Goal: Use online tool/utility: Utilize a website feature to perform a specific function

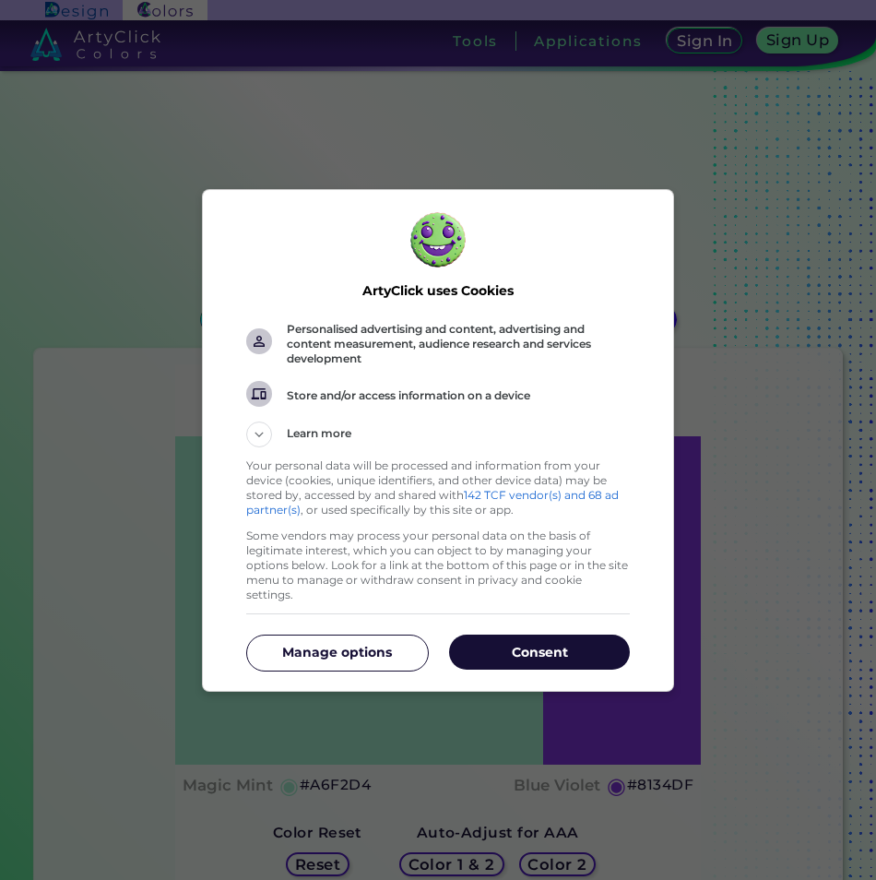
click at [515, 634] on button "Consent" at bounding box center [539, 651] width 181 height 35
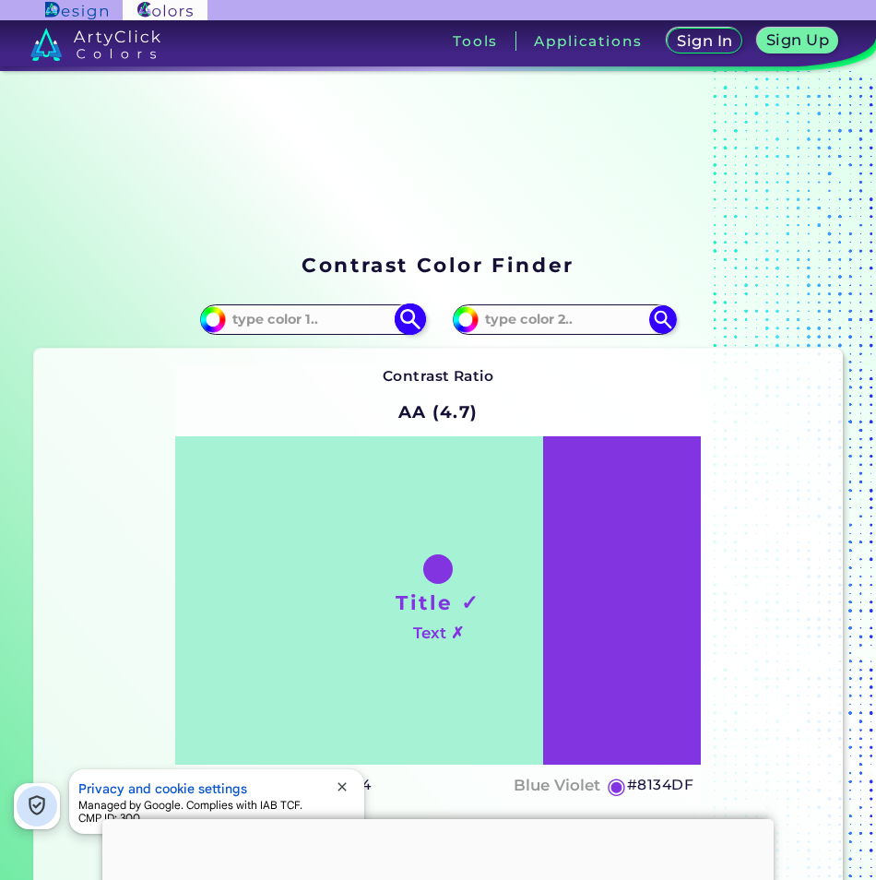
click at [305, 322] on input at bounding box center [312, 319] width 172 height 25
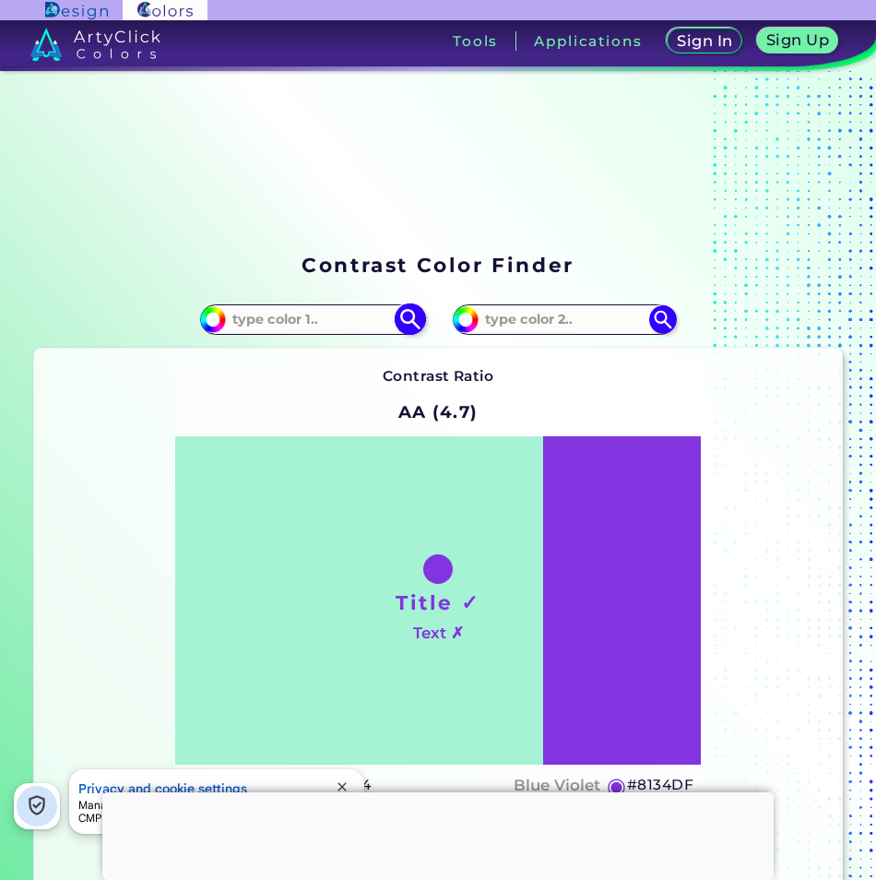
click at [201, 319] on input "#a6f2d4" at bounding box center [210, 316] width 23 height 23
click at [310, 325] on input at bounding box center [312, 319] width 172 height 25
click at [227, 317] on input at bounding box center [312, 319] width 172 height 25
click at [220, 316] on img at bounding box center [213, 319] width 28 height 28
click at [207, 320] on input "#a6f2d4" at bounding box center [210, 316] width 23 height 23
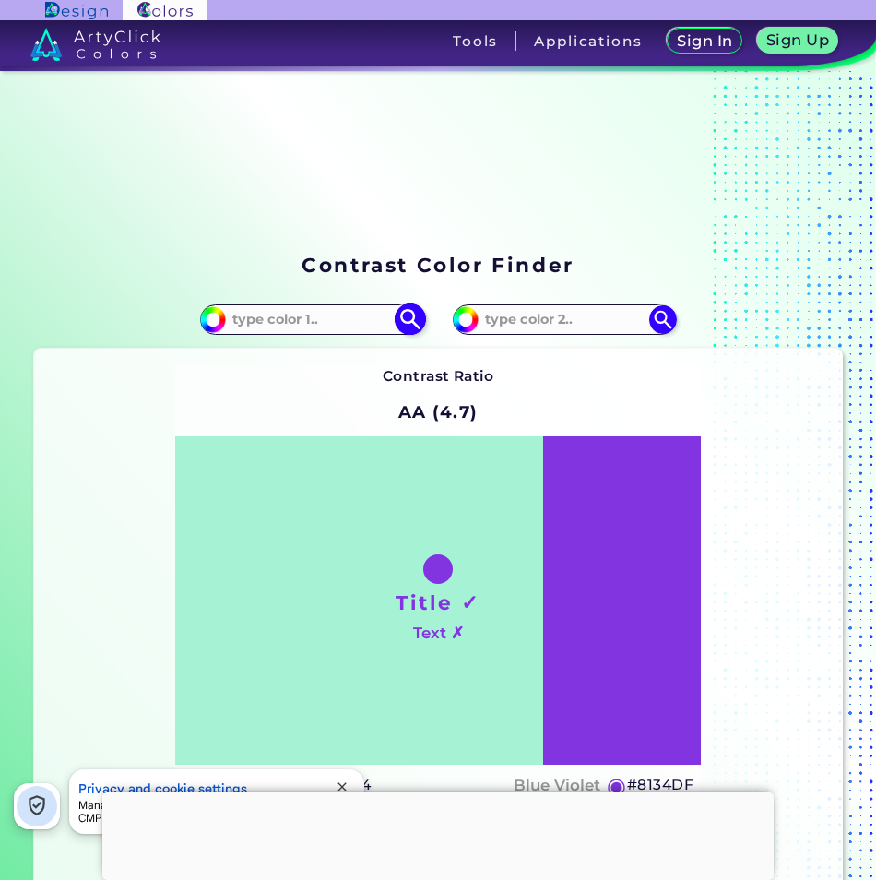
type input "#01f2d4"
type input "#01F2D4"
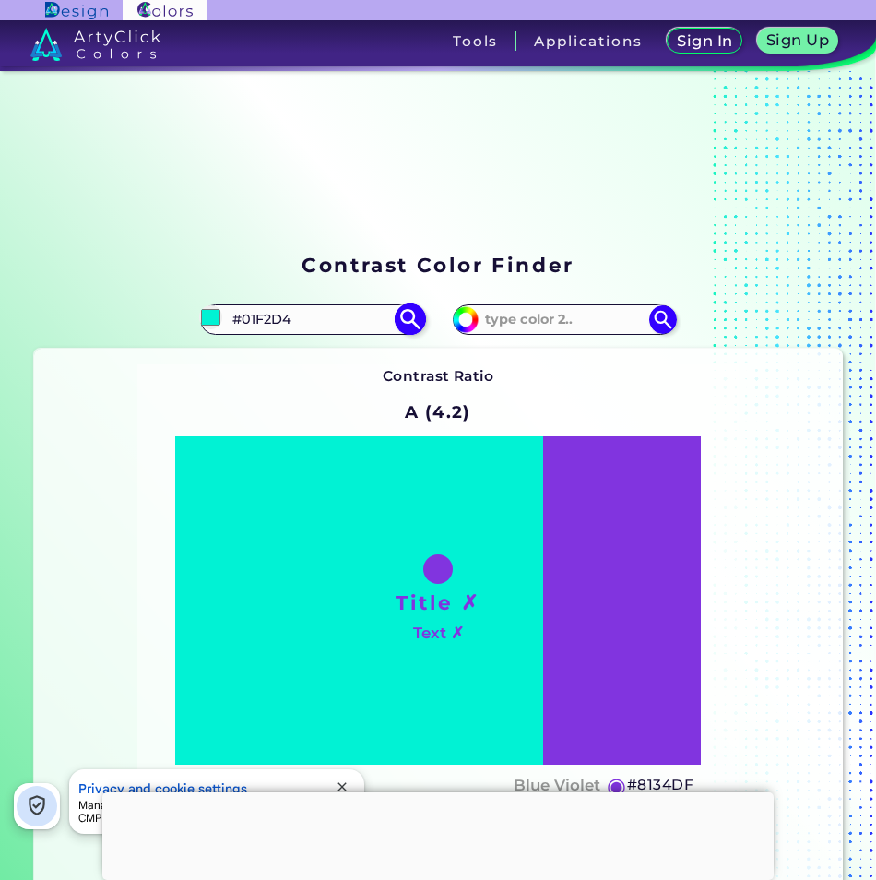
type input "#0af2d4"
type input "#0AF2D4"
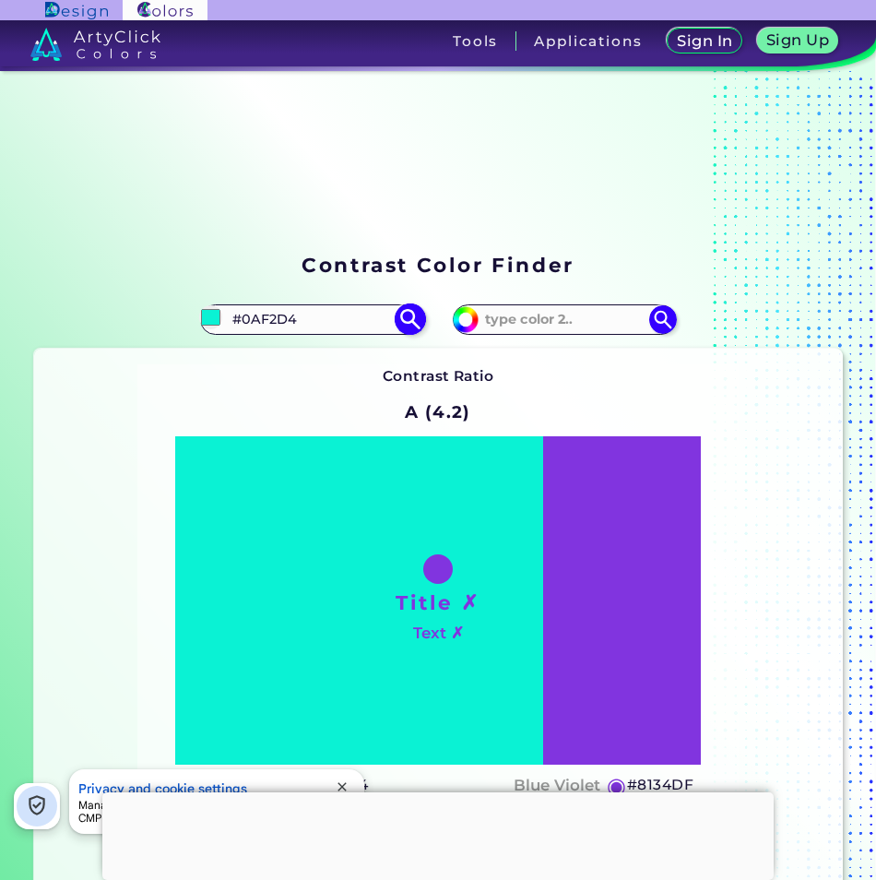
type input "#6df2d4"
type input "#6DF2D4"
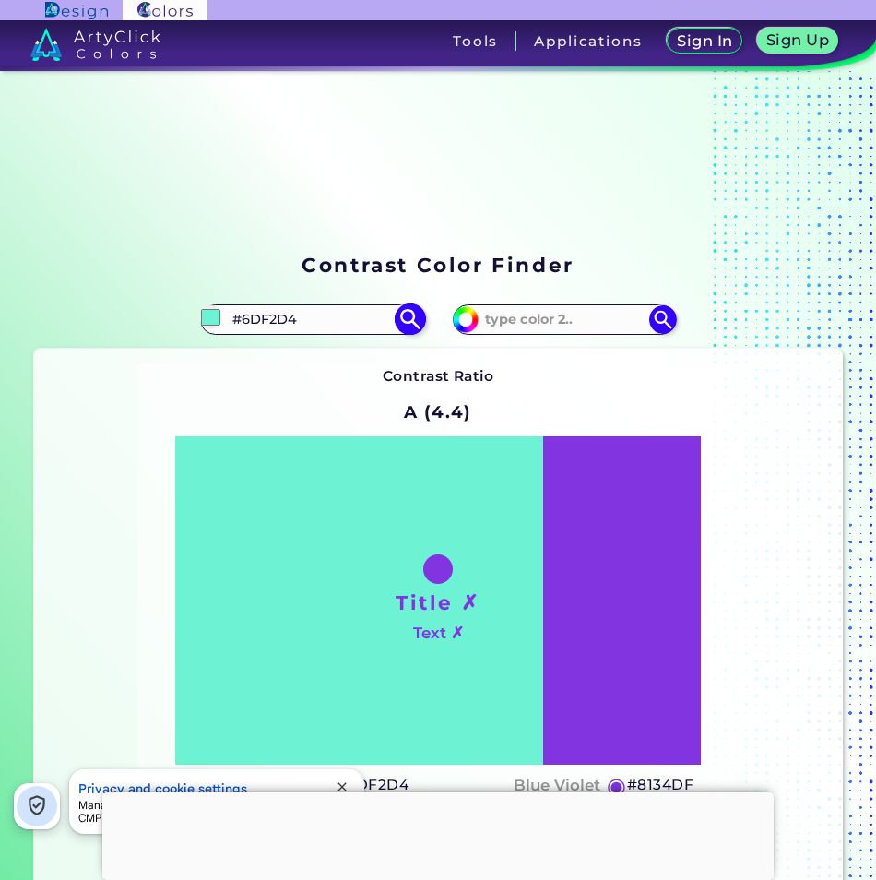
type input "#6d05d4"
type input "#6D05D4"
type input "#6d34d4"
type input "#6D34D4"
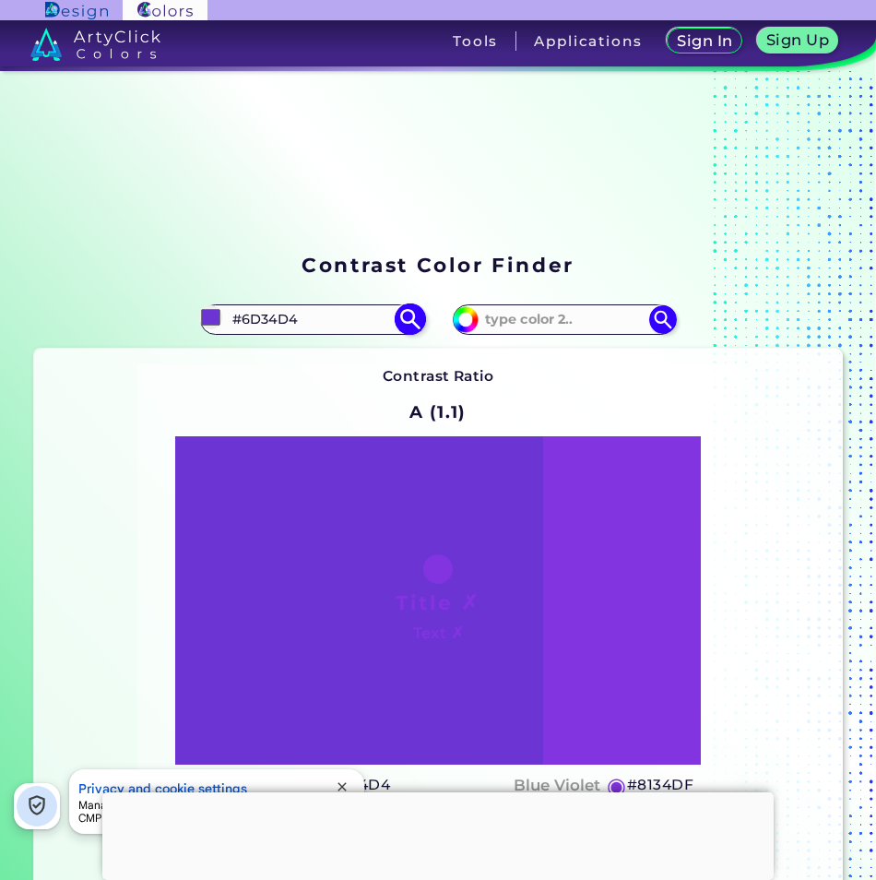
type input "#6d3404"
type input "#6D3404"
type input "#6d342d"
type input "#6D342D"
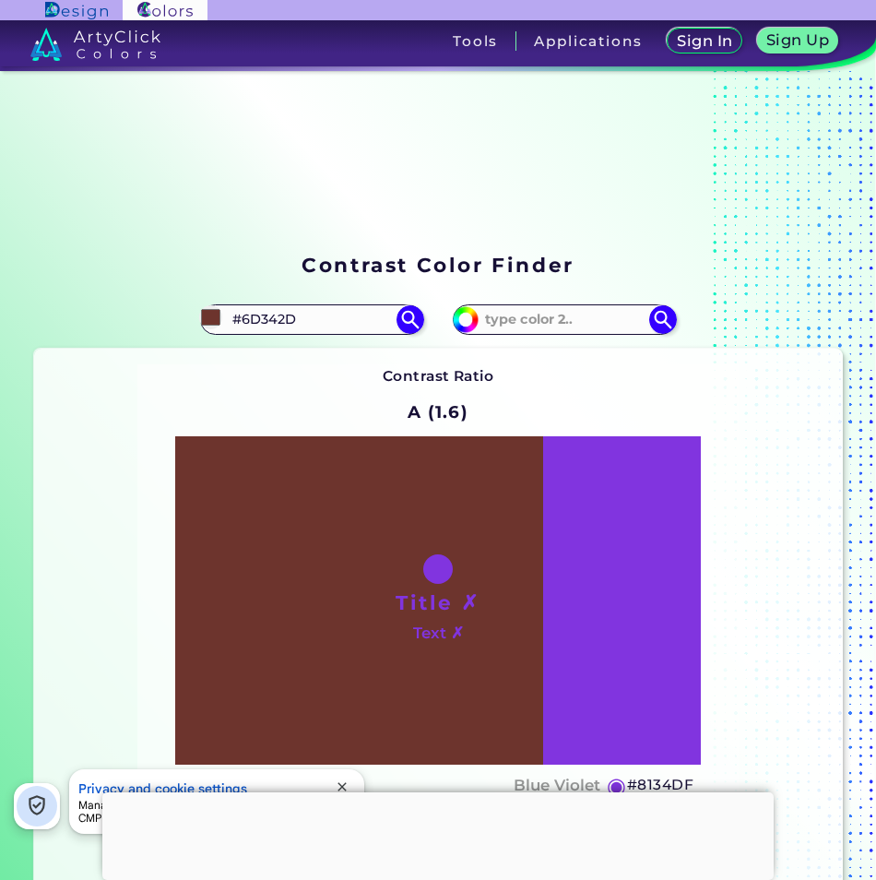
type input "#6d342d"
click at [802, 373] on div "Contrast Ratio A (1.6) Title ✗ Text ✗ Wine ◉ #6D342D Blue Violet ◉ #8134DF Colo…" at bounding box center [438, 627] width 809 height 557
click at [437, 577] on div at bounding box center [438, 569] width 30 height 30
